Goal: Transaction & Acquisition: Subscribe to service/newsletter

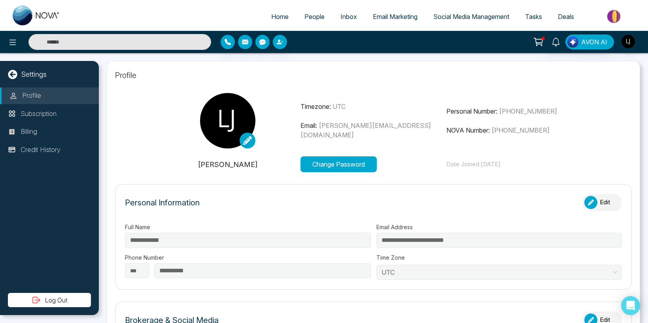
select select "***"
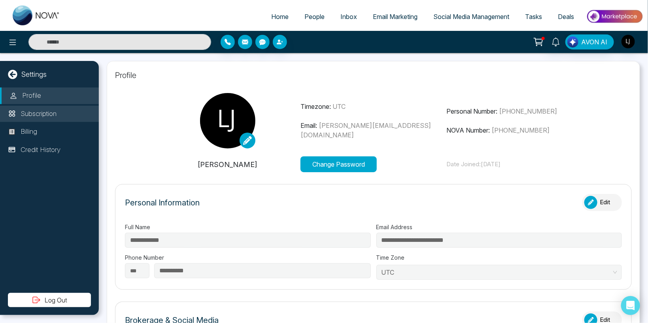
click at [27, 120] on li "Subscription" at bounding box center [49, 114] width 99 height 17
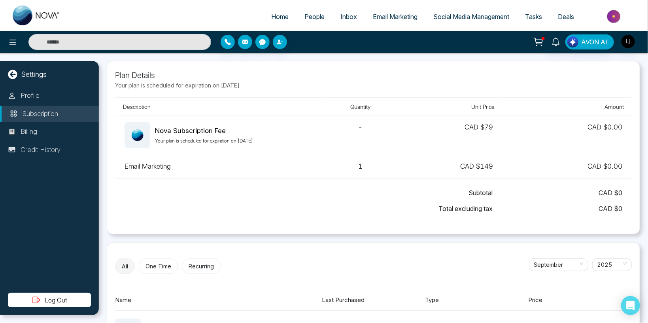
drag, startPoint x: 160, startPoint y: 141, endPoint x: 275, endPoint y: 141, distance: 114.3
click at [253, 141] on p "Your plan is scheduled for expiration on [DATE]" at bounding box center [204, 140] width 98 height 7
click at [180, 140] on p "Your plan is scheduled for expiration on [DATE]" at bounding box center [204, 140] width 98 height 7
drag, startPoint x: 176, startPoint y: 144, endPoint x: 295, endPoint y: 133, distance: 119.2
click at [253, 139] on p "Your plan is scheduled for expiration on [DATE]" at bounding box center [204, 140] width 98 height 7
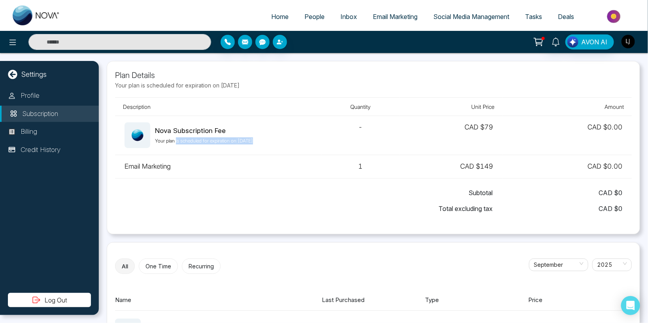
click at [632, 38] on img "button" at bounding box center [628, 41] width 13 height 13
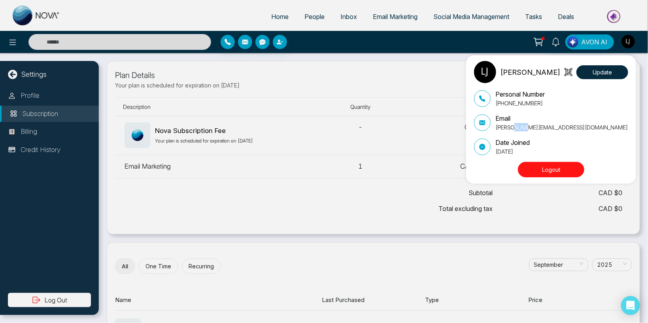
click at [526, 127] on p "[PERSON_NAME][EMAIL_ADDRESS][DOMAIN_NAME]" at bounding box center [562, 127] width 133 height 8
click at [182, 184] on div "[PERSON_NAME] Update Personal Number [PHONE_NUMBER] Email [PERSON_NAME][EMAIL_A…" at bounding box center [324, 161] width 648 height 323
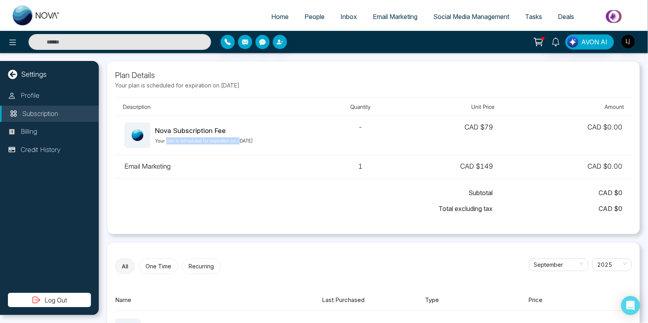
drag, startPoint x: 167, startPoint y: 141, endPoint x: 247, endPoint y: 142, distance: 80.3
click at [247, 142] on p "Your plan is scheduled for expiration on [DATE]" at bounding box center [204, 140] width 98 height 7
click at [629, 44] on img "button" at bounding box center [628, 41] width 13 height 13
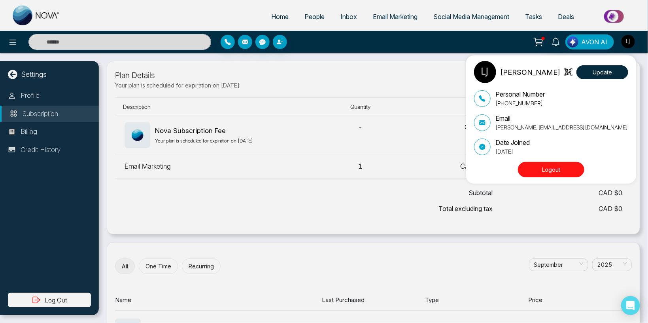
click at [519, 128] on p "[PERSON_NAME][EMAIL_ADDRESS][DOMAIN_NAME]" at bounding box center [562, 127] width 133 height 8
click at [252, 163] on div "[PERSON_NAME] Update Personal Number [PHONE_NUMBER] Email [PERSON_NAME][EMAIL_A…" at bounding box center [324, 161] width 648 height 323
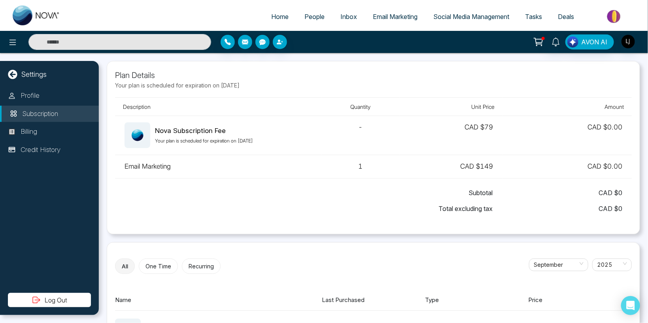
drag, startPoint x: 245, startPoint y: 142, endPoint x: 286, endPoint y: 142, distance: 40.8
click at [286, 142] on div "Nova Subscription Fee Your plan is scheduled for expiration on October 12, 2025" at bounding box center [219, 135] width 188 height 26
click at [247, 199] on div "Subtotal CAD $ 0" at bounding box center [374, 193] width 498 height 16
click at [633, 40] on img "button" at bounding box center [628, 41] width 13 height 13
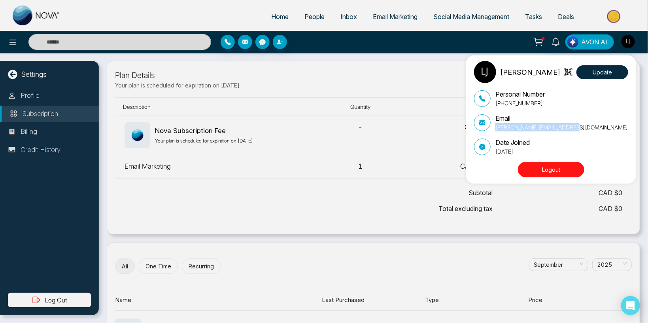
drag, startPoint x: 583, startPoint y: 125, endPoint x: 496, endPoint y: 131, distance: 87.2
click at [496, 131] on div "Email [PERSON_NAME][EMAIL_ADDRESS][DOMAIN_NAME]" at bounding box center [551, 123] width 154 height 18
click at [167, 138] on div "[PERSON_NAME] Update Personal Number [PHONE_NUMBER] Email [PERSON_NAME][EMAIL_A…" at bounding box center [324, 161] width 648 height 323
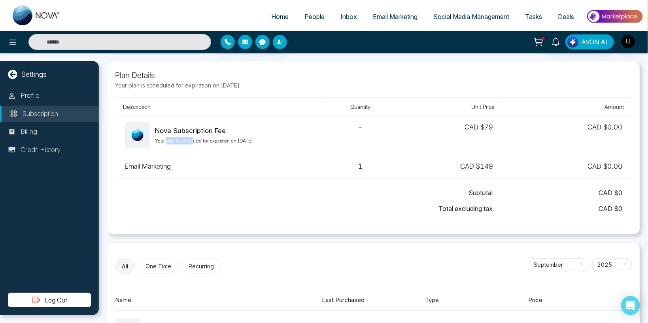
drag, startPoint x: 167, startPoint y: 143, endPoint x: 196, endPoint y: 142, distance: 29.7
click at [196, 142] on p "Your plan is scheduled for expiration on [DATE]" at bounding box center [204, 140] width 98 height 7
click at [213, 143] on p "Your plan is scheduled for expiration on [DATE]" at bounding box center [204, 140] width 98 height 7
drag, startPoint x: 181, startPoint y: 142, endPoint x: 202, endPoint y: 142, distance: 21.0
click at [202, 142] on p "Your plan is scheduled for expiration on [DATE]" at bounding box center [204, 140] width 98 height 7
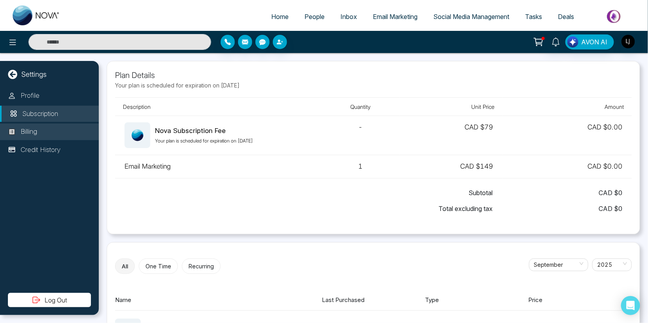
click at [38, 124] on li "Billing" at bounding box center [49, 131] width 99 height 17
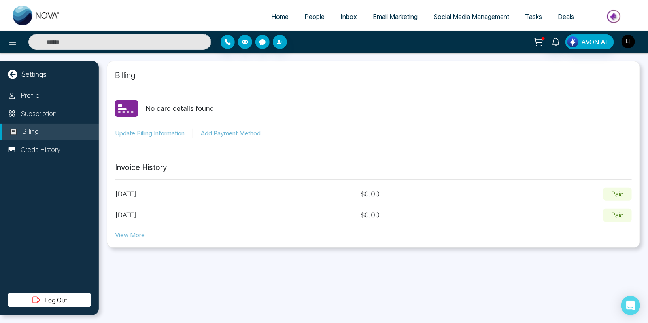
click at [634, 38] on img "button" at bounding box center [628, 41] width 13 height 13
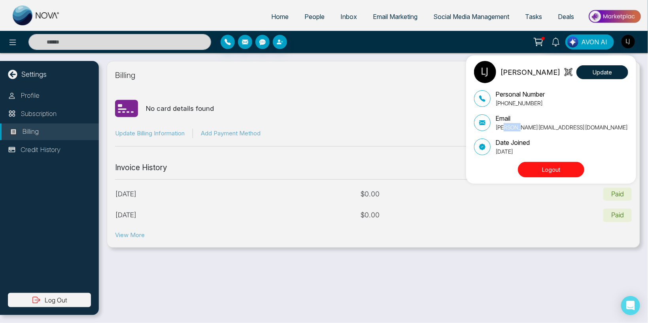
drag, startPoint x: 503, startPoint y: 127, endPoint x: 520, endPoint y: 128, distance: 17.0
click at [520, 128] on p "[PERSON_NAME][EMAIL_ADDRESS][DOMAIN_NAME]" at bounding box center [562, 127] width 133 height 8
drag, startPoint x: 148, startPoint y: 105, endPoint x: 153, endPoint y: 105, distance: 4.7
click at [152, 105] on div "[PERSON_NAME] Update Personal Number [PHONE_NUMBER] Email [PERSON_NAME][EMAIL_A…" at bounding box center [324, 161] width 648 height 323
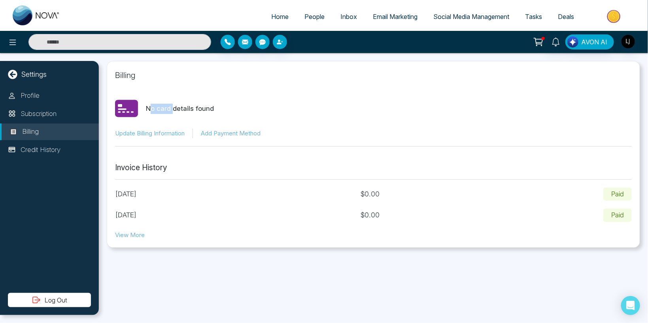
drag, startPoint x: 153, startPoint y: 105, endPoint x: 176, endPoint y: 107, distance: 23.0
click at [175, 106] on p "No card details found" at bounding box center [180, 109] width 68 height 10
click at [539, 39] on icon at bounding box center [539, 41] width 7 height 4
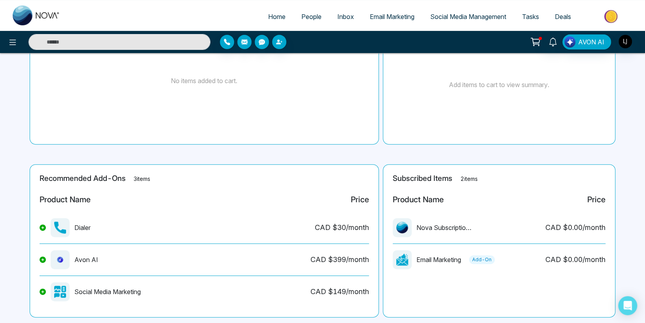
scroll to position [84, 0]
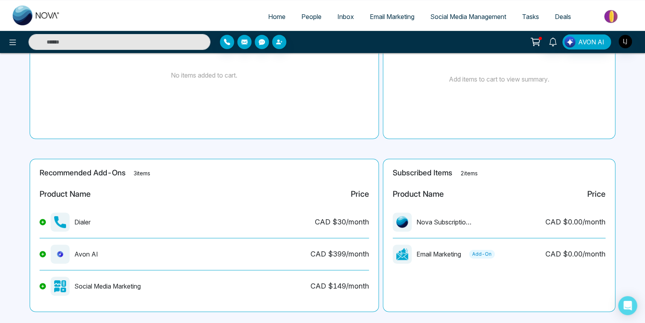
click at [43, 222] on icon at bounding box center [43, 221] width 3 height 3
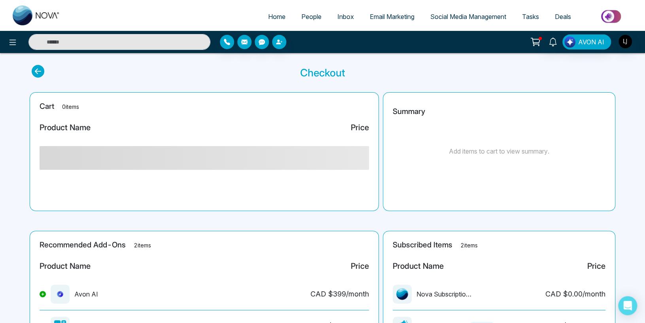
scroll to position [0, 0]
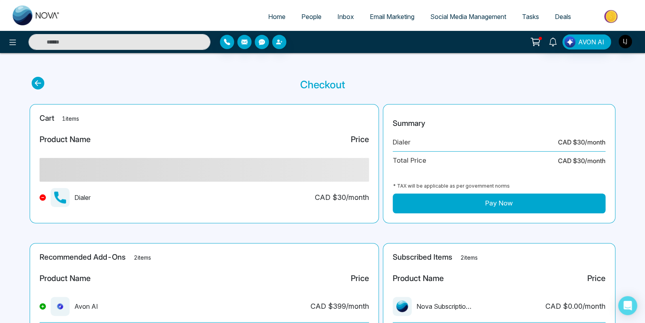
click at [438, 203] on button "Pay Now" at bounding box center [499, 203] width 213 height 20
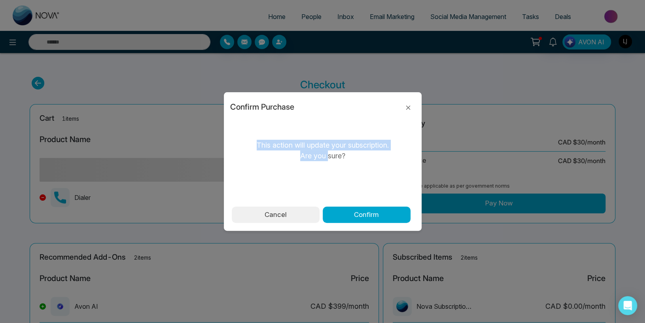
drag, startPoint x: 256, startPoint y: 141, endPoint x: 328, endPoint y: 151, distance: 72.7
click at [328, 151] on p "This action will update your subscription. Are you sure?" at bounding box center [323, 150] width 138 height 21
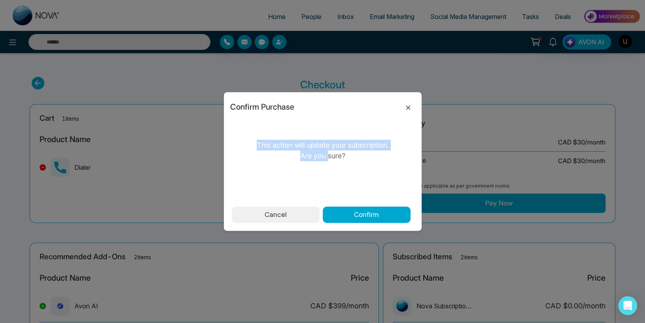
click at [406, 109] on icon at bounding box center [408, 107] width 9 height 9
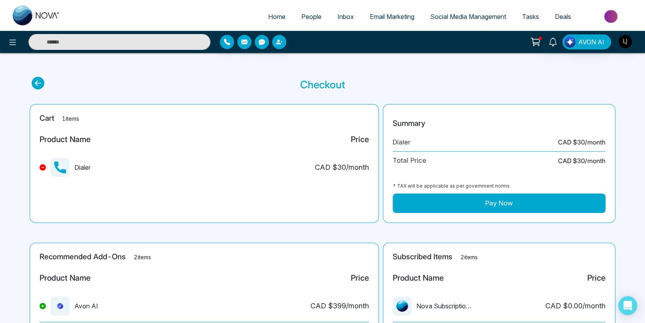
click at [460, 199] on button "Pay Now" at bounding box center [499, 203] width 213 height 20
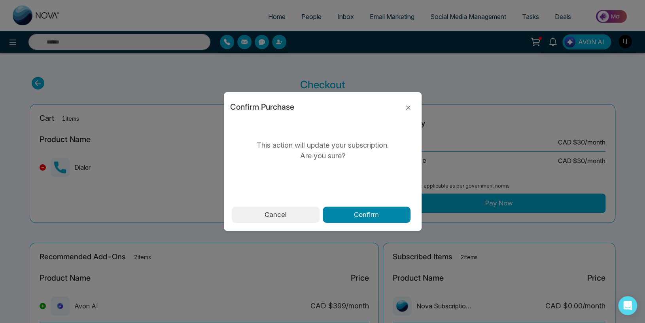
click at [355, 217] on button "Confirm" at bounding box center [367, 215] width 88 height 17
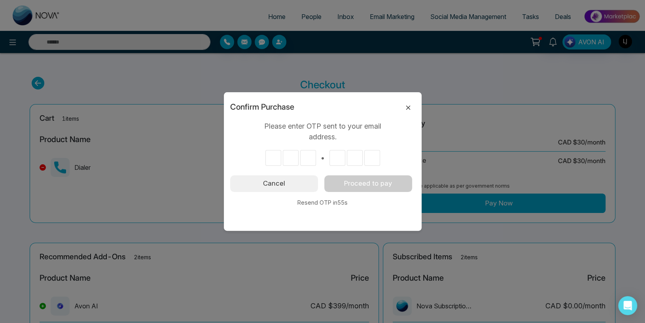
click at [408, 110] on icon at bounding box center [408, 107] width 9 height 9
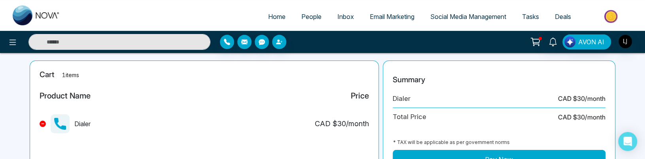
scroll to position [84, 0]
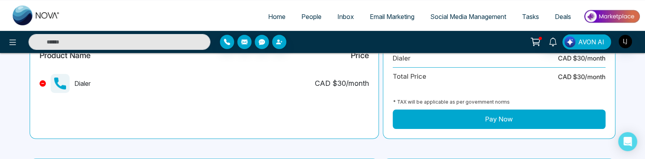
click at [442, 115] on button "Pay Now" at bounding box center [499, 120] width 213 height 20
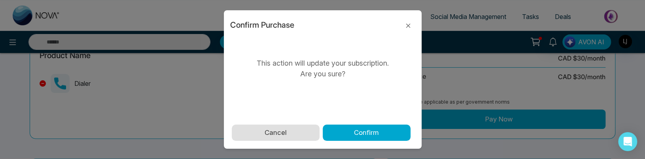
click at [273, 135] on button "Cancel" at bounding box center [276, 133] width 88 height 17
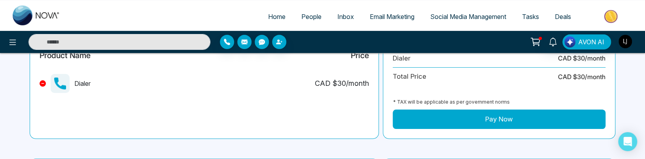
click at [629, 39] on img "button" at bounding box center [625, 41] width 13 height 13
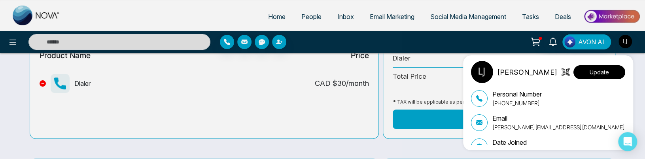
click at [604, 75] on button "Update" at bounding box center [600, 72] width 52 height 14
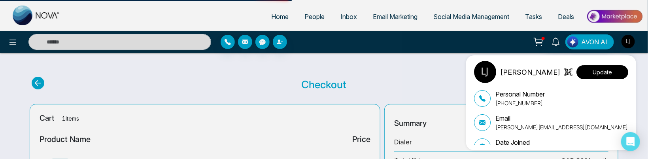
select select "***"
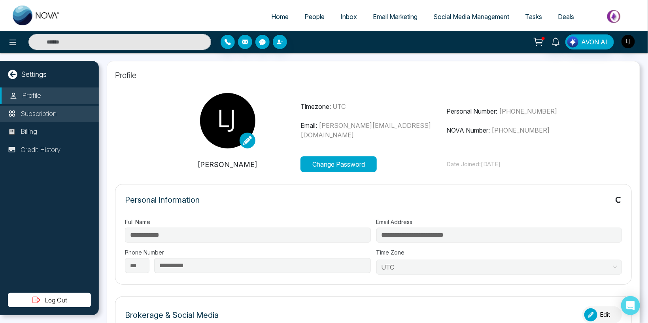
click at [43, 117] on p "Subscription" at bounding box center [39, 114] width 36 height 10
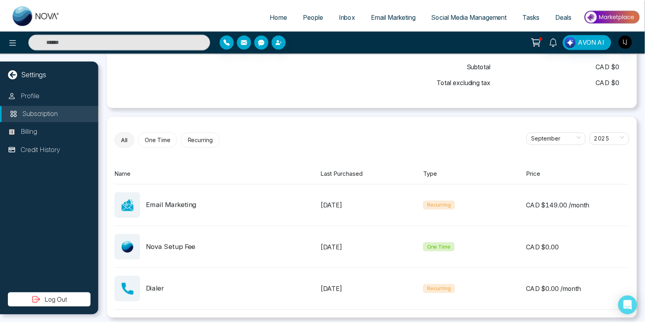
scroll to position [129, 0]
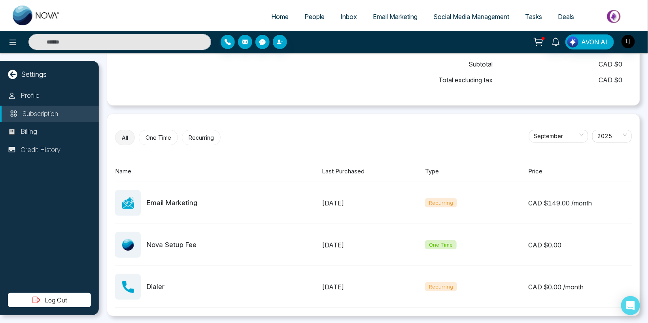
click at [544, 43] on icon at bounding box center [538, 41] width 11 height 11
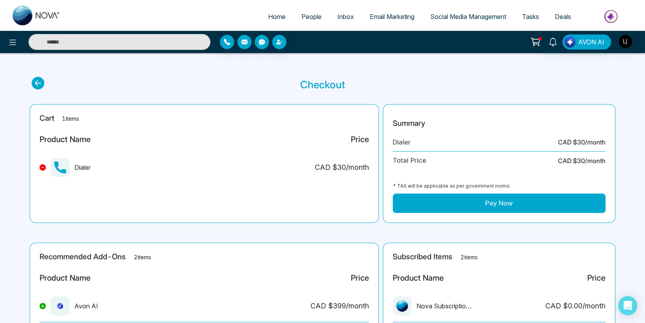
click at [489, 200] on button "Pay Now" at bounding box center [499, 203] width 213 height 20
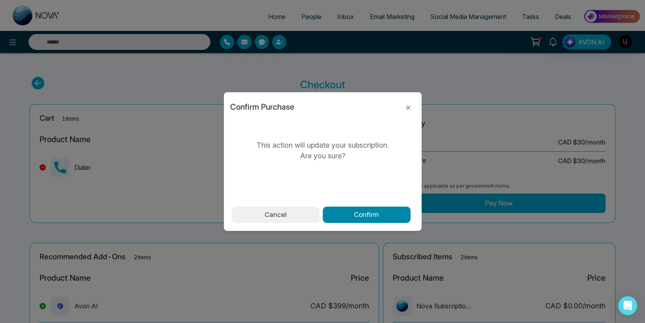
click at [384, 207] on button "Confirm" at bounding box center [367, 215] width 88 height 17
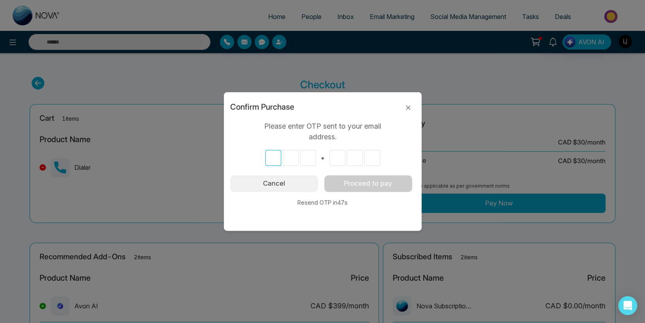
type input "*"
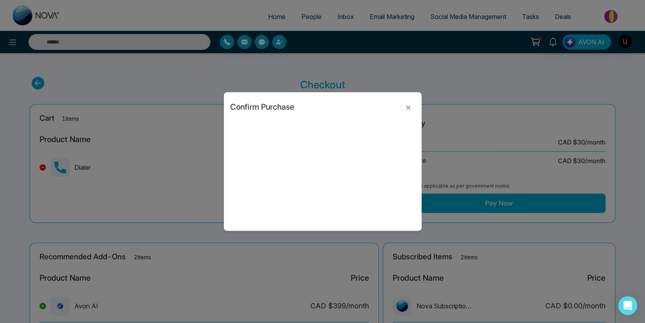
type input "*"
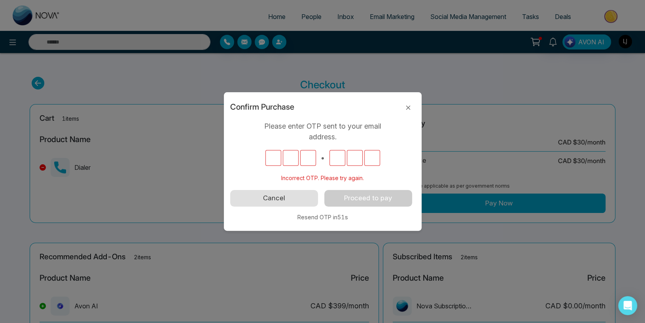
type input "*"
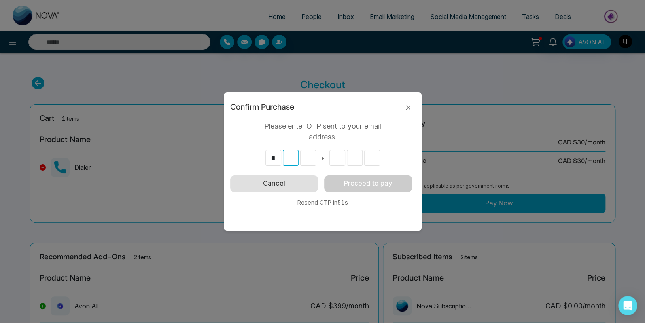
type input "*"
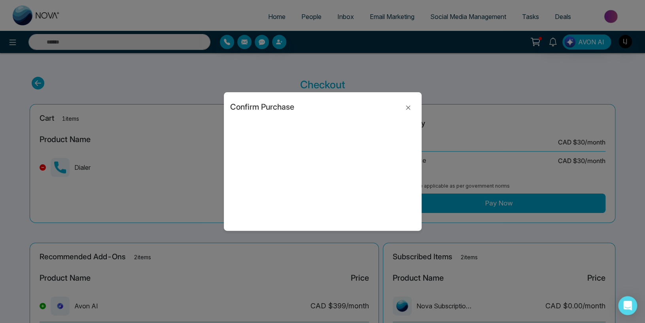
type input "*"
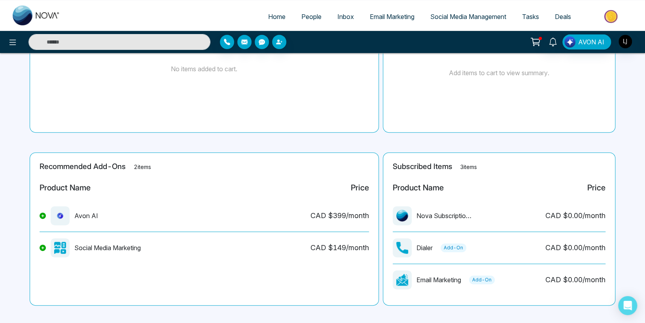
scroll to position [96, 0]
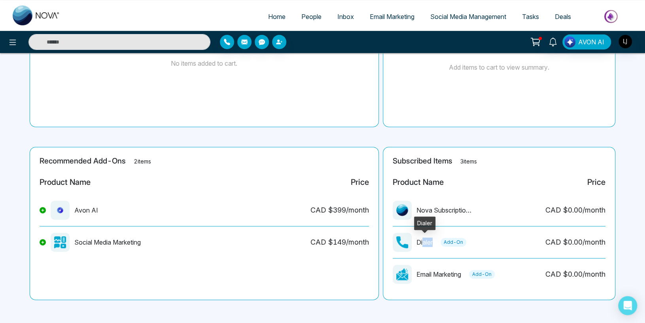
drag, startPoint x: 424, startPoint y: 242, endPoint x: 433, endPoint y: 241, distance: 9.2
click at [433, 241] on p "Dialer" at bounding box center [425, 241] width 16 height 9
click at [630, 39] on img "button" at bounding box center [625, 41] width 13 height 13
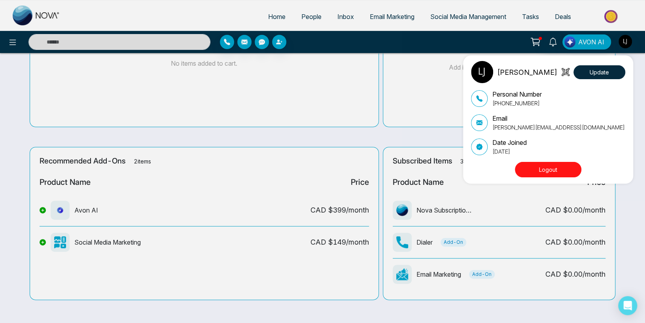
click at [402, 244] on div "[PERSON_NAME] Update Personal Number [PHONE_NUMBER] Email [PERSON_NAME][EMAIL_A…" at bounding box center [322, 161] width 645 height 323
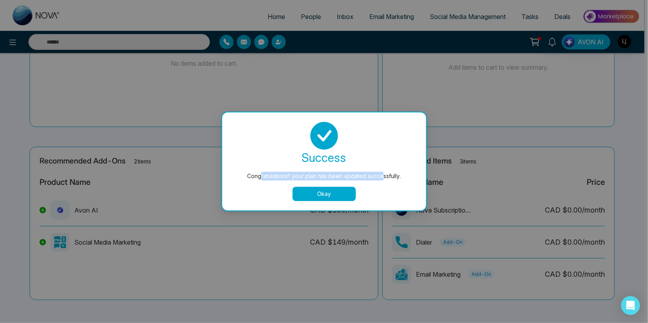
drag, startPoint x: 261, startPoint y: 175, endPoint x: 383, endPoint y: 179, distance: 122.7
click at [383, 179] on div "Congratulations!! your plan has been updated successfully." at bounding box center [324, 176] width 173 height 9
click at [314, 193] on button "Okay" at bounding box center [324, 194] width 63 height 14
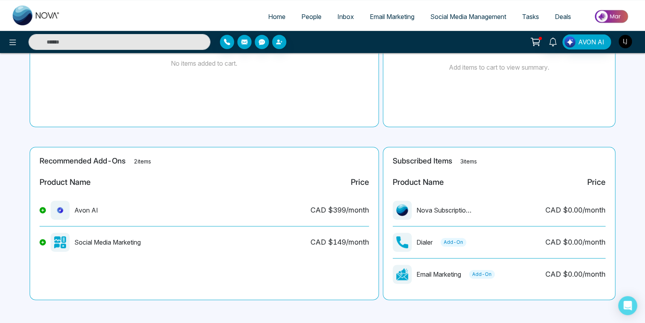
click at [624, 40] on img "button" at bounding box center [625, 41] width 13 height 13
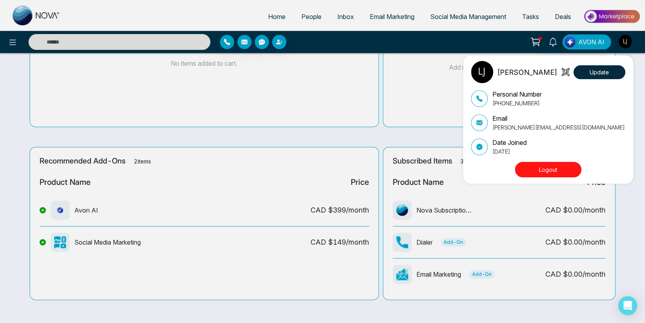
click at [379, 133] on div "[PERSON_NAME] Update Personal Number [PHONE_NUMBER] Email [PERSON_NAME][EMAIL_A…" at bounding box center [322, 161] width 645 height 323
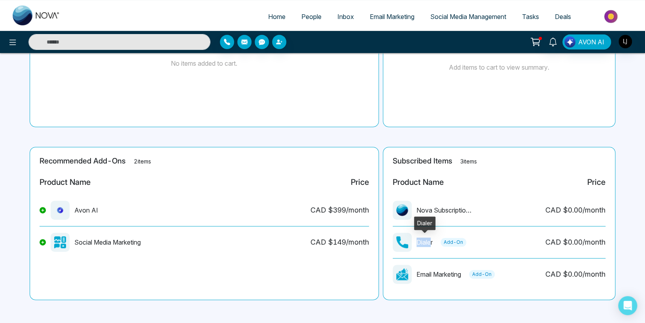
drag, startPoint x: 415, startPoint y: 240, endPoint x: 431, endPoint y: 241, distance: 15.8
click at [431, 241] on div "Dialer Add-On" at bounding box center [430, 242] width 74 height 19
click at [619, 38] on button "button" at bounding box center [625, 41] width 14 height 14
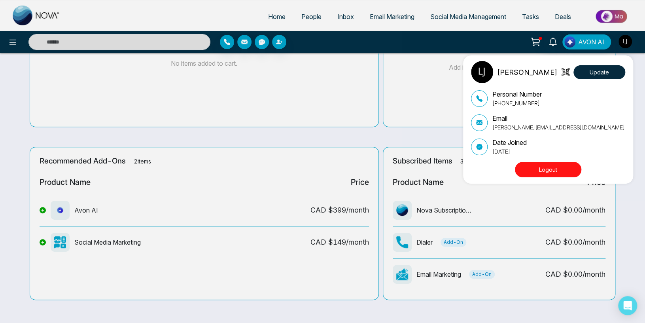
click at [165, 128] on div "[PERSON_NAME] Update Personal Number [PHONE_NUMBER] Email [PERSON_NAME][EMAIL_A…" at bounding box center [322, 161] width 645 height 323
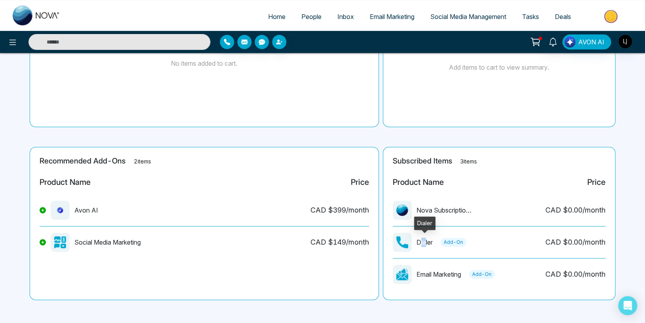
drag, startPoint x: 419, startPoint y: 243, endPoint x: 427, endPoint y: 242, distance: 7.7
click at [427, 242] on p "Dialer" at bounding box center [425, 241] width 16 height 9
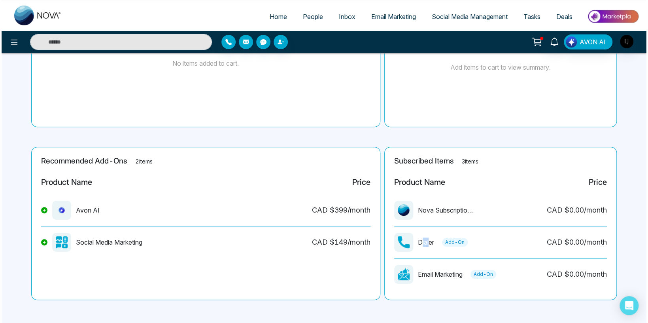
scroll to position [0, 0]
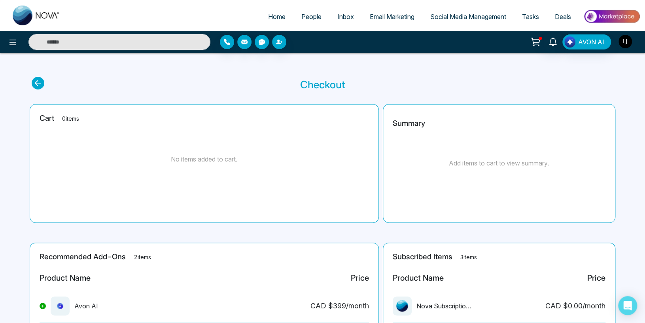
click at [624, 34] on button "button" at bounding box center [625, 41] width 14 height 14
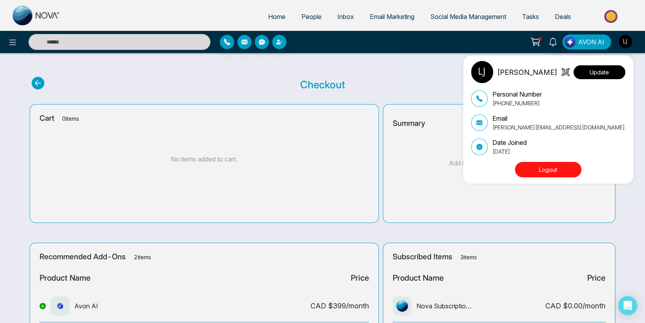
click at [591, 72] on button "Update" at bounding box center [600, 72] width 52 height 14
select select "***"
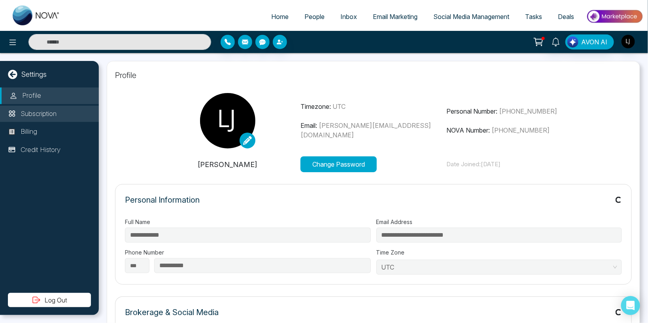
click at [44, 113] on p "Subscription" at bounding box center [39, 114] width 36 height 10
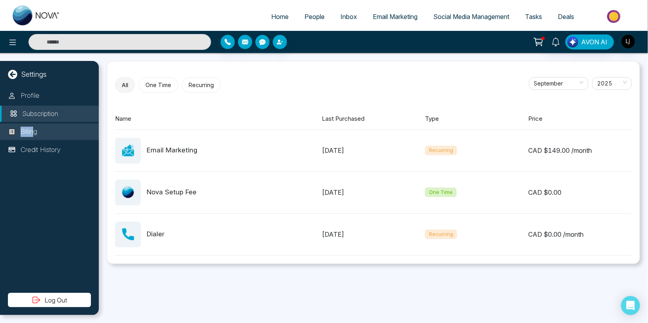
drag, startPoint x: 38, startPoint y: 99, endPoint x: 36, endPoint y: 127, distance: 28.6
click at [36, 126] on div "Profile Subscription Billing Credit History" at bounding box center [49, 189] width 99 height 205
click at [36, 127] on p "Billing" at bounding box center [29, 132] width 17 height 10
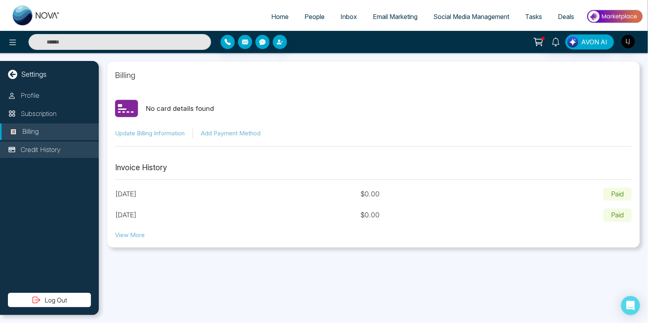
click at [33, 146] on p "Credit History" at bounding box center [41, 150] width 40 height 10
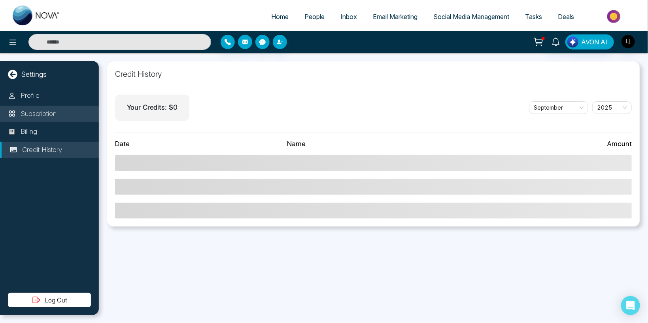
click at [34, 115] on p "Subscription" at bounding box center [39, 114] width 36 height 10
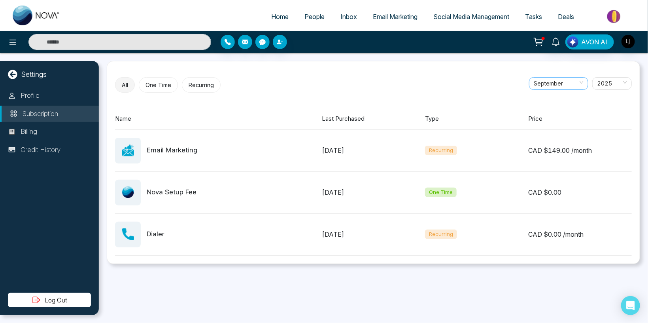
click at [563, 81] on span "September" at bounding box center [559, 84] width 50 height 12
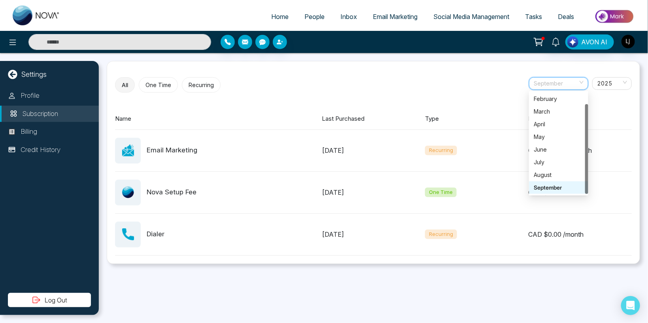
scroll to position [12, 0]
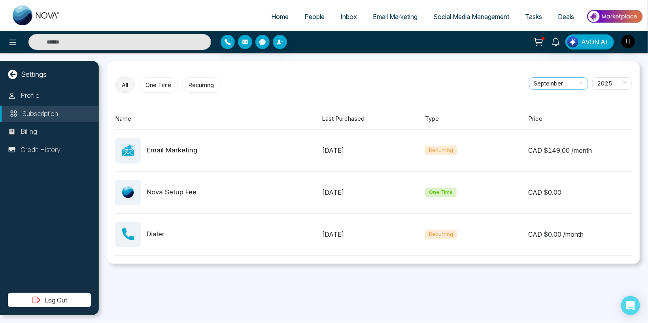
click at [553, 83] on span "September" at bounding box center [559, 84] width 50 height 12
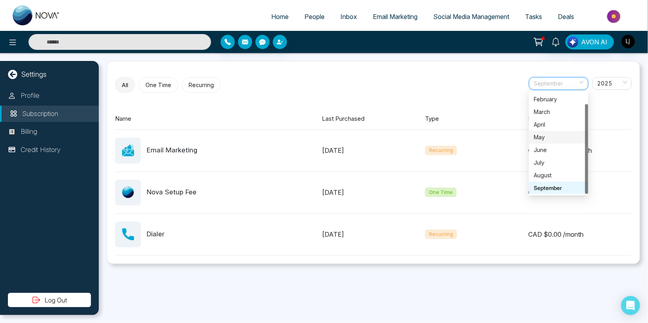
click at [251, 91] on div "All One Time Recurring [DATE] [DATE] February March April May June July August …" at bounding box center [373, 84] width 517 height 15
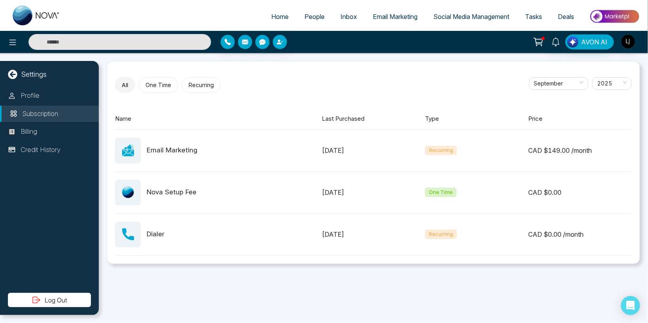
click at [539, 34] on div "AVON AI" at bounding box center [324, 42] width 648 height 16
click at [540, 41] on icon at bounding box center [538, 41] width 11 height 11
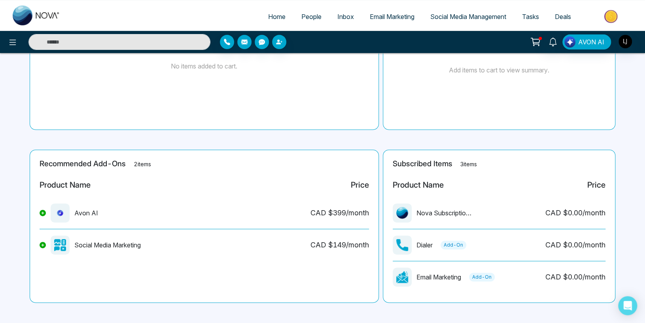
scroll to position [96, 0]
